Goal: Check status: Check status

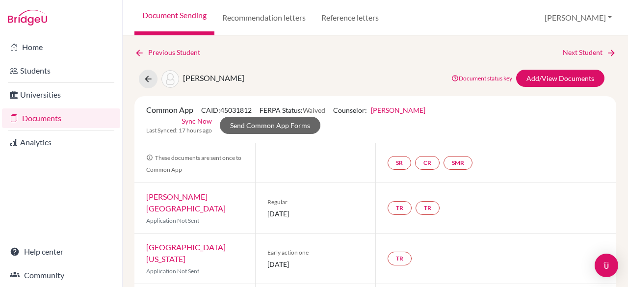
scroll to position [23, 0]
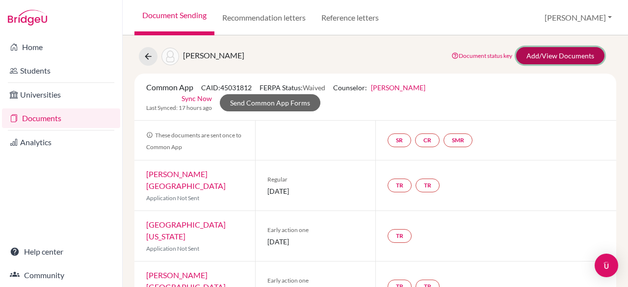
click at [555, 57] on link "Add/View Documents" at bounding box center [560, 55] width 88 height 17
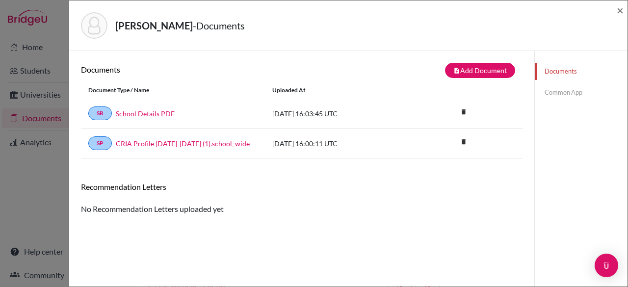
click at [563, 94] on link "Common App" at bounding box center [581, 92] width 93 height 17
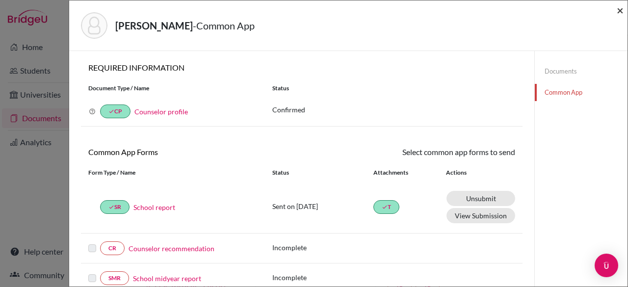
click at [620, 8] on span "×" at bounding box center [620, 10] width 7 height 14
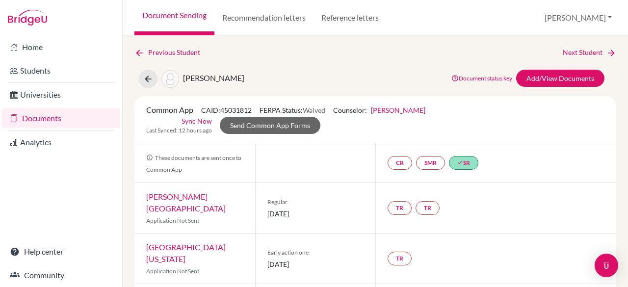
click at [70, 116] on link "Documents" at bounding box center [61, 118] width 118 height 20
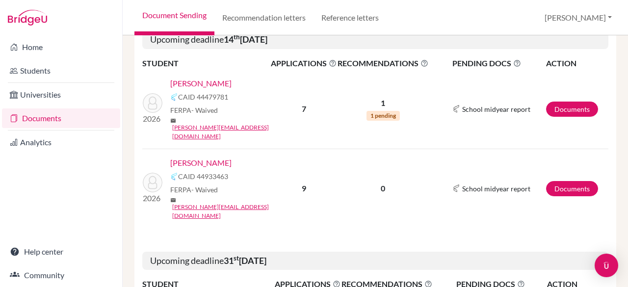
scroll to position [206, 0]
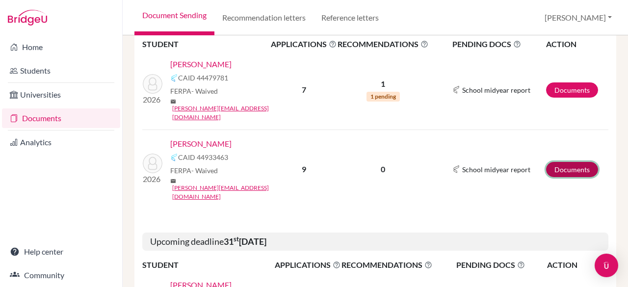
click at [551, 162] on link "Documents" at bounding box center [572, 169] width 52 height 15
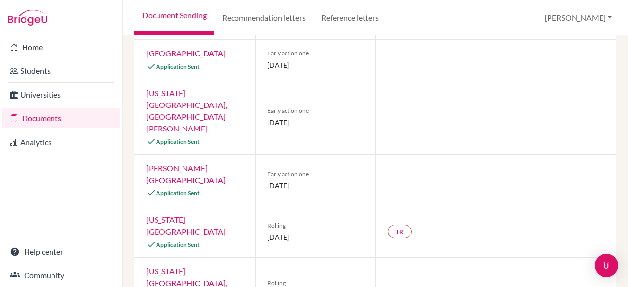
scroll to position [322, 0]
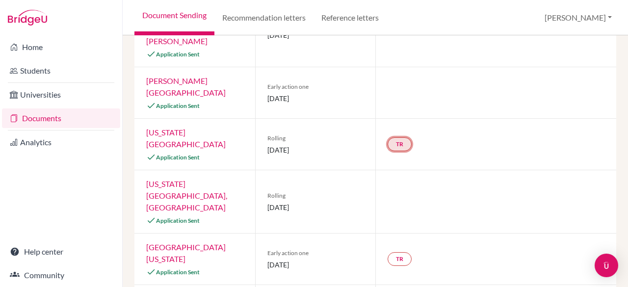
click at [391, 137] on link "TR" at bounding box center [399, 144] width 24 height 14
click at [376, 93] on h3 "Teacher recommendation" at bounding box center [398, 102] width 97 height 18
click at [398, 114] on small "Incomplete" at bounding box center [398, 118] width 85 height 9
click at [394, 137] on link "TR" at bounding box center [399, 144] width 24 height 14
click at [386, 93] on h3 "Teacher recommendation" at bounding box center [398, 102] width 97 height 18
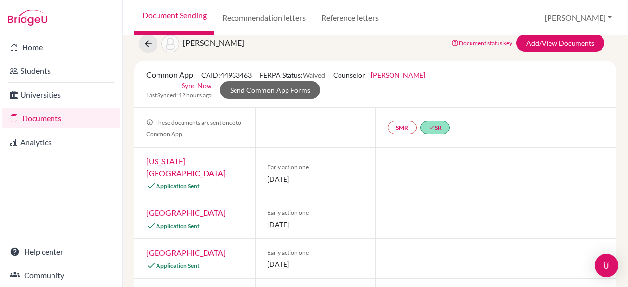
scroll to position [0, 0]
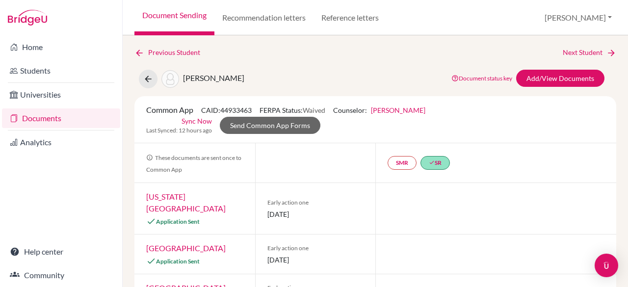
click at [309, 77] on div "Grubba, Charles Document status key TR Requirement. Document not uploaded yet. …" at bounding box center [375, 79] width 496 height 19
click at [549, 77] on link "Add/View Documents" at bounding box center [560, 78] width 88 height 17
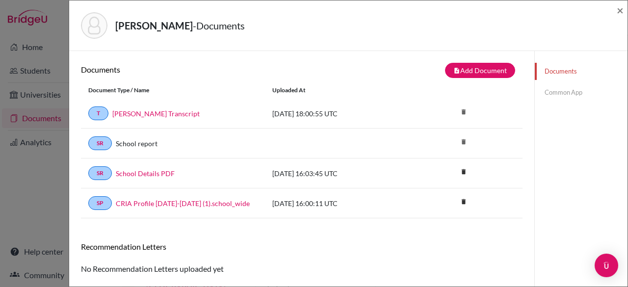
drag, startPoint x: 627, startPoint y: 113, endPoint x: 626, endPoint y: 224, distance: 111.3
click at [626, 224] on div "Grubba, Charles - Documents × Documents note_add Add Document Document type Cha…" at bounding box center [348, 143] width 559 height 287
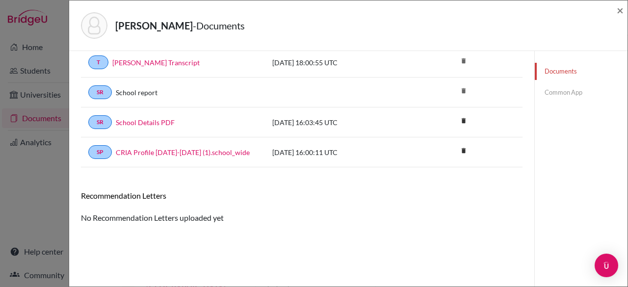
click at [553, 87] on link "Common App" at bounding box center [581, 92] width 93 height 17
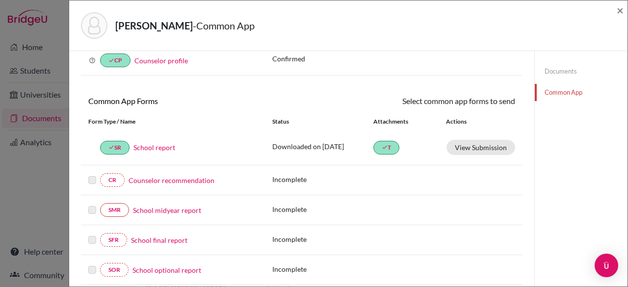
click at [171, 177] on link "Counselor recommendation" at bounding box center [172, 180] width 86 height 10
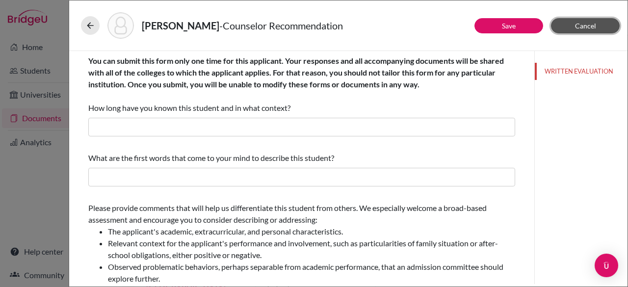
click at [587, 22] on span "Cancel" at bounding box center [585, 26] width 21 height 8
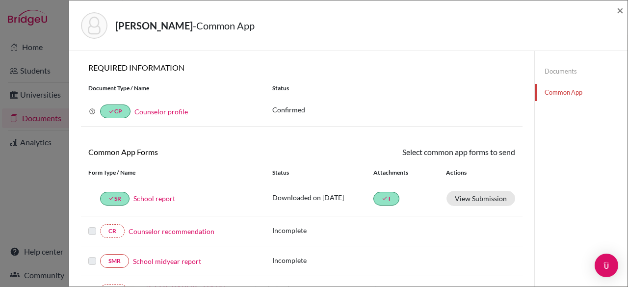
drag, startPoint x: 627, startPoint y: 90, endPoint x: 627, endPoint y: 156, distance: 66.7
click at [627, 156] on div "Grubba, Charles - Common App × × REQUIRED INFORMATION Document Type / Name Stat…" at bounding box center [348, 143] width 559 height 287
click at [155, 231] on link "Counselor recommendation" at bounding box center [172, 231] width 86 height 10
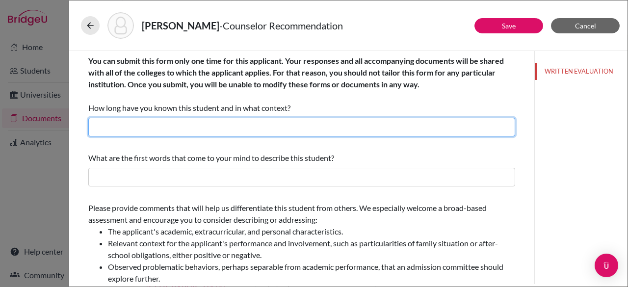
click at [150, 131] on input "text" at bounding box center [301, 127] width 427 height 19
click at [129, 122] on input "text" at bounding box center [301, 127] width 427 height 19
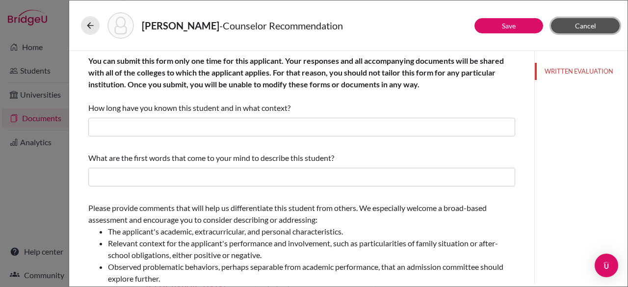
click at [571, 27] on button "Cancel" at bounding box center [585, 25] width 69 height 15
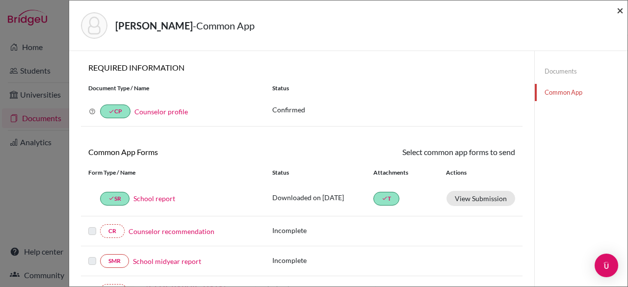
click at [620, 13] on span "×" at bounding box center [620, 10] width 7 height 14
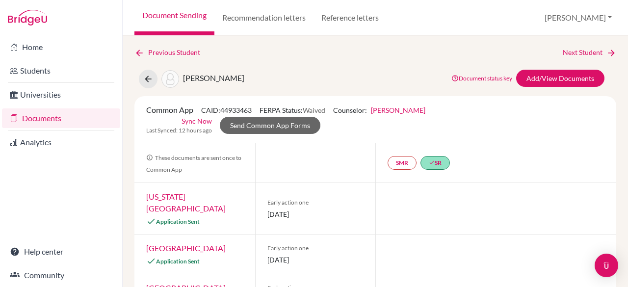
click at [88, 118] on link "Documents" at bounding box center [61, 118] width 118 height 20
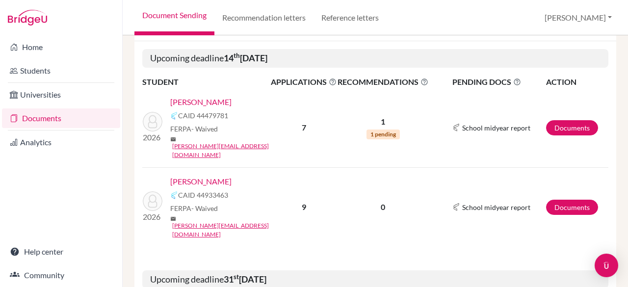
scroll to position [208, 0]
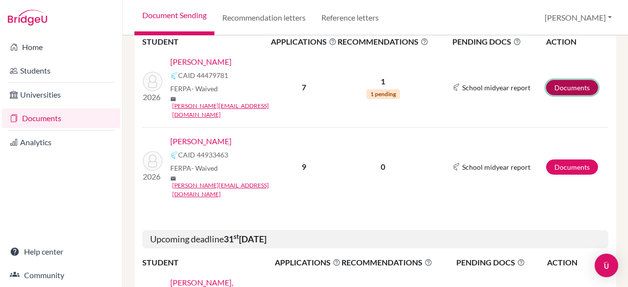
click at [546, 80] on link "Documents" at bounding box center [572, 87] width 52 height 15
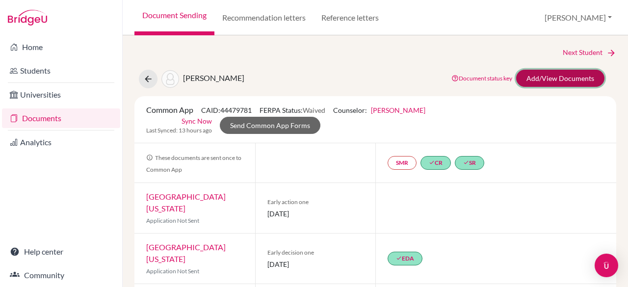
click at [562, 84] on link "Add/View Documents" at bounding box center [560, 78] width 88 height 17
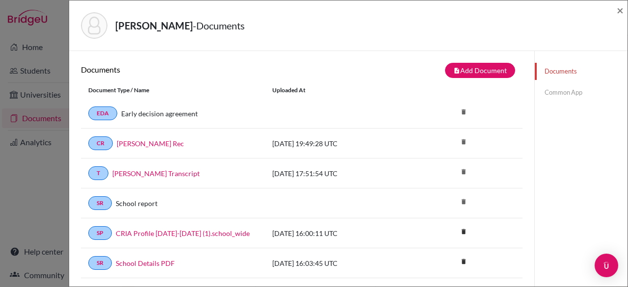
click at [571, 93] on link "Common App" at bounding box center [581, 92] width 93 height 17
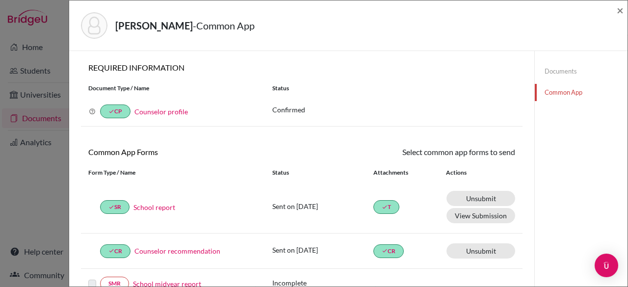
click at [553, 67] on link "Documents" at bounding box center [581, 71] width 93 height 17
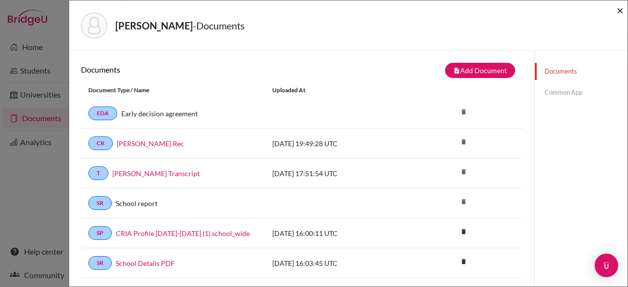
click at [621, 13] on span "×" at bounding box center [620, 10] width 7 height 14
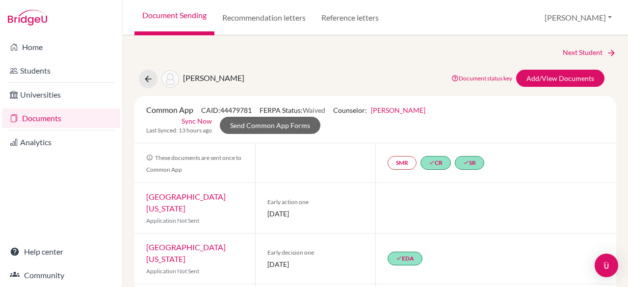
click at [28, 120] on link "Documents" at bounding box center [61, 118] width 118 height 20
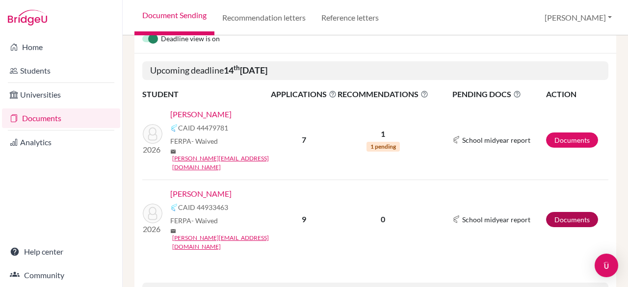
scroll to position [155, 0]
click at [560, 212] on link "Documents" at bounding box center [572, 219] width 52 height 15
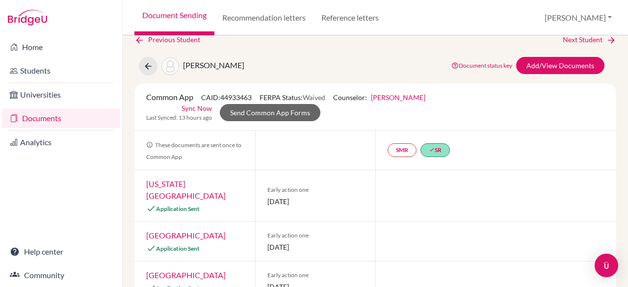
scroll to position [11, 0]
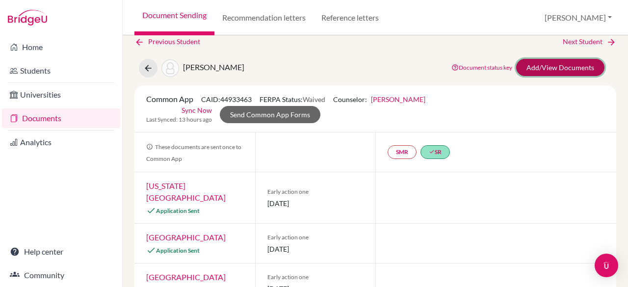
click at [532, 71] on link "Add/View Documents" at bounding box center [560, 67] width 88 height 17
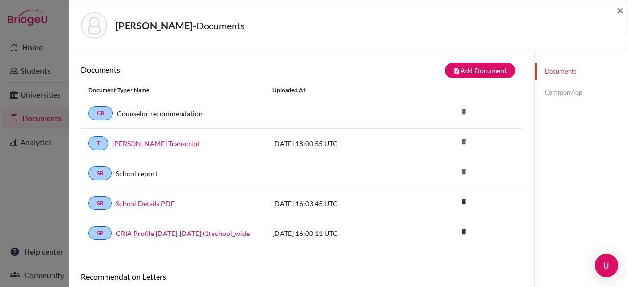
click at [554, 92] on link "Common App" at bounding box center [581, 92] width 93 height 17
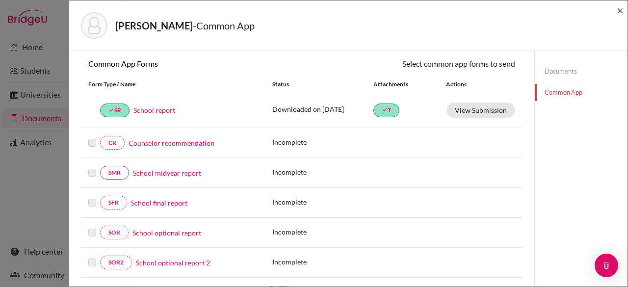
scroll to position [90, 0]
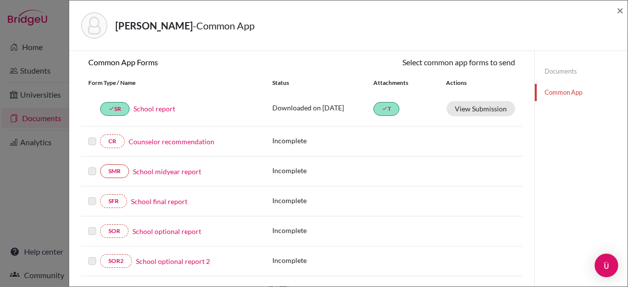
click at [555, 74] on link "Documents" at bounding box center [581, 71] width 93 height 17
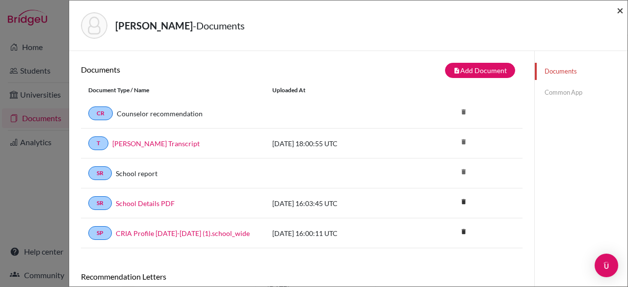
click at [617, 14] on span "×" at bounding box center [620, 10] width 7 height 14
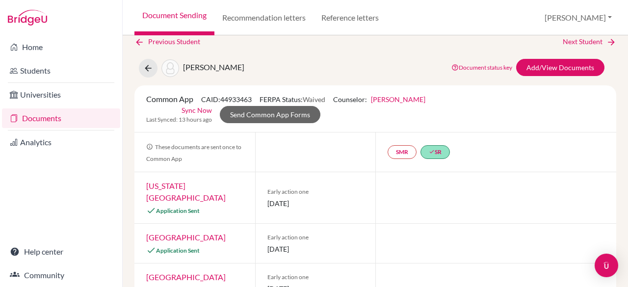
click at [425, 218] on div at bounding box center [495, 197] width 241 height 51
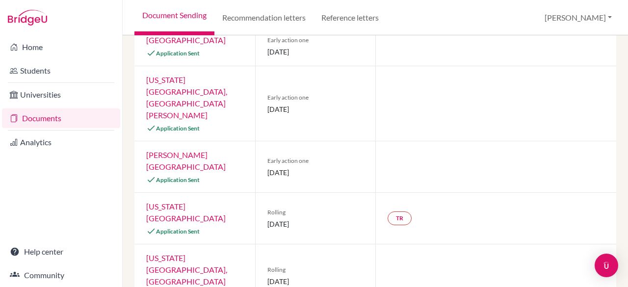
scroll to position [322, 0]
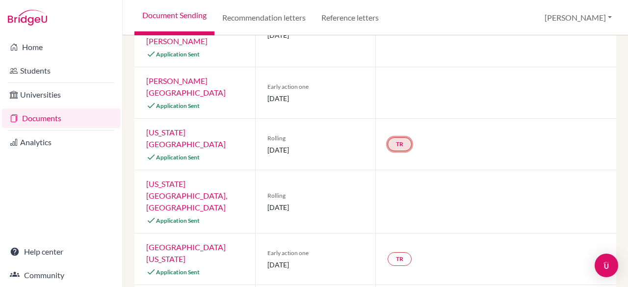
click at [400, 137] on link "TR" at bounding box center [399, 144] width 24 height 14
click at [395, 93] on h3 "Teacher recommendation" at bounding box center [398, 102] width 97 height 18
click at [396, 114] on small "Incomplete" at bounding box center [398, 118] width 85 height 9
click at [38, 117] on link "Documents" at bounding box center [61, 118] width 118 height 20
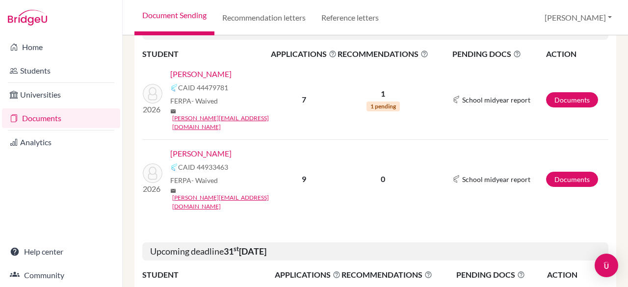
scroll to position [196, 0]
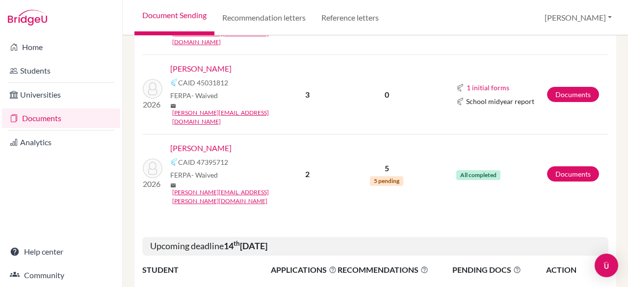
scroll to position [605, 0]
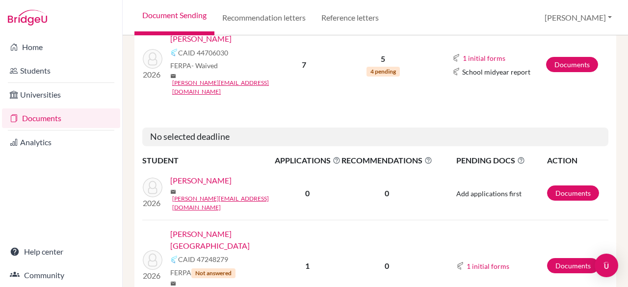
scroll to position [981, 0]
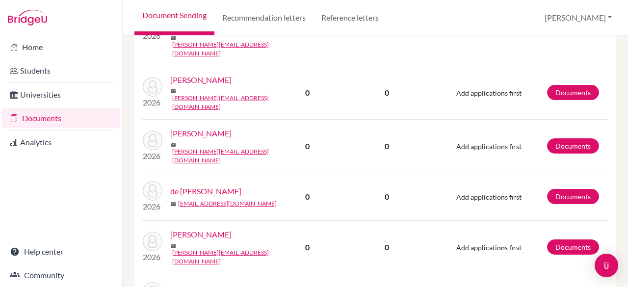
scroll to position [1373, 0]
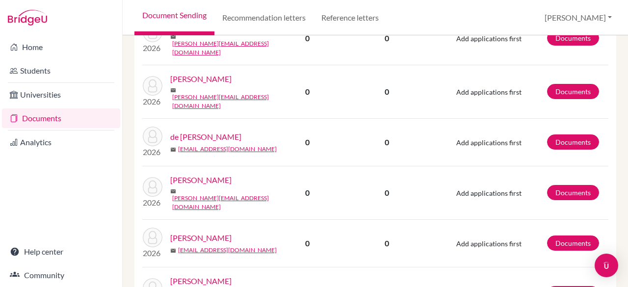
scroll to position [1430, 0]
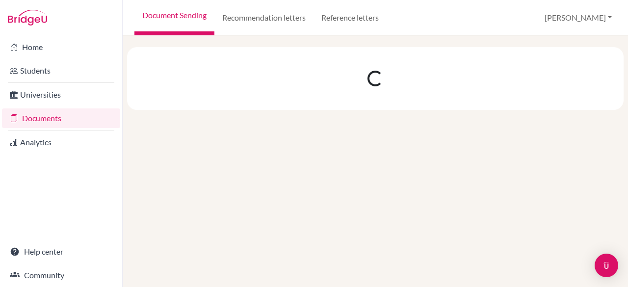
scroll to position [0, 0]
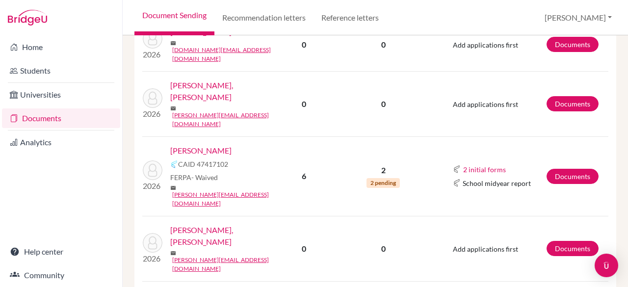
scroll to position [493, 0]
